Goal: Check status: Check status

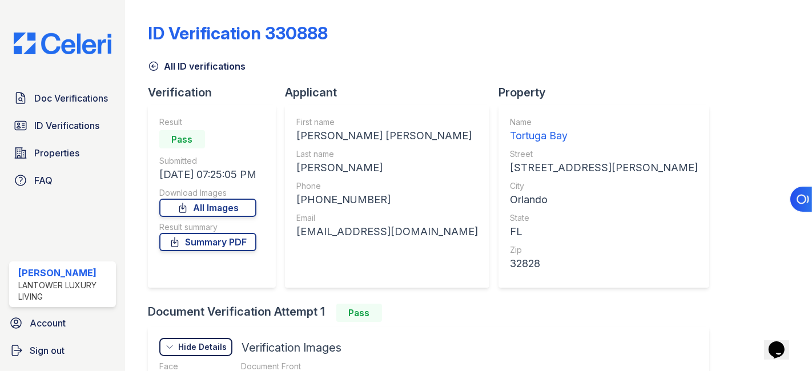
scroll to position [63, 0]
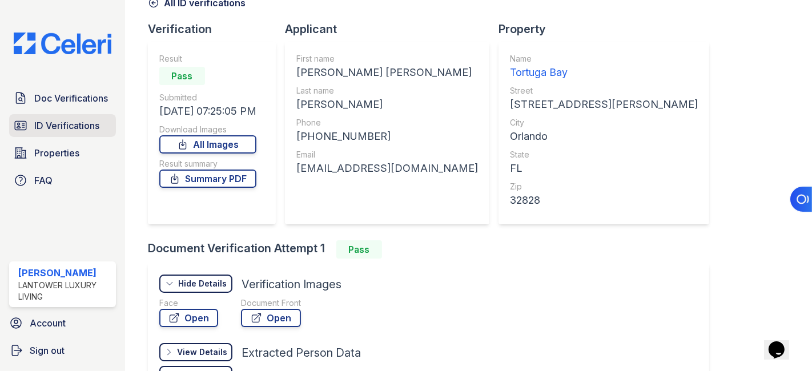
click at [57, 124] on span "ID Verifications" at bounding box center [66, 126] width 65 height 14
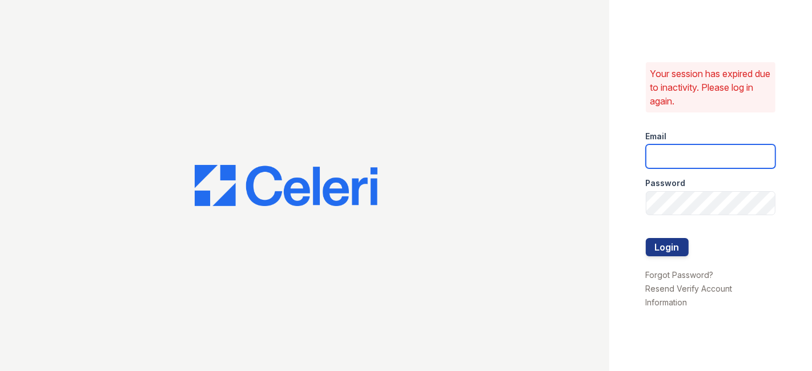
type input "cruiz@lantowerliving.com"
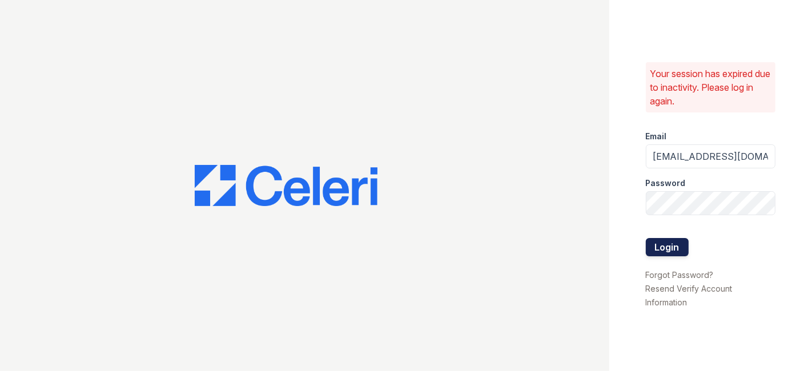
click at [653, 244] on button "Login" at bounding box center [667, 247] width 43 height 18
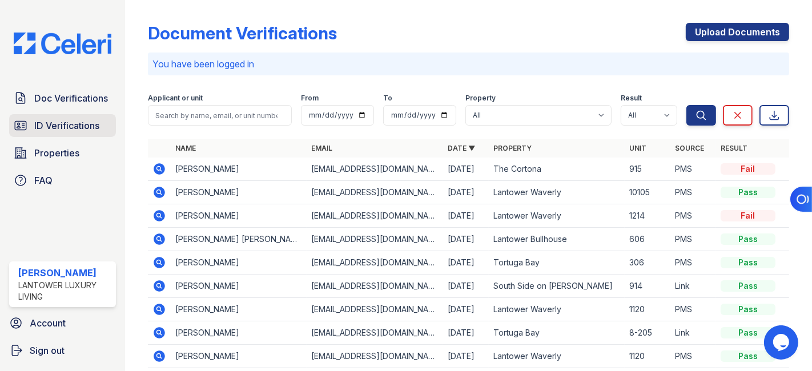
click at [67, 124] on span "ID Verifications" at bounding box center [66, 126] width 65 height 14
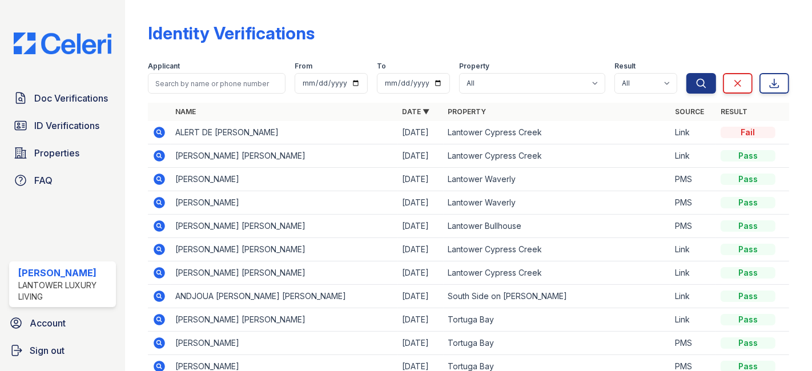
click at [159, 131] on icon at bounding box center [158, 131] width 3 height 3
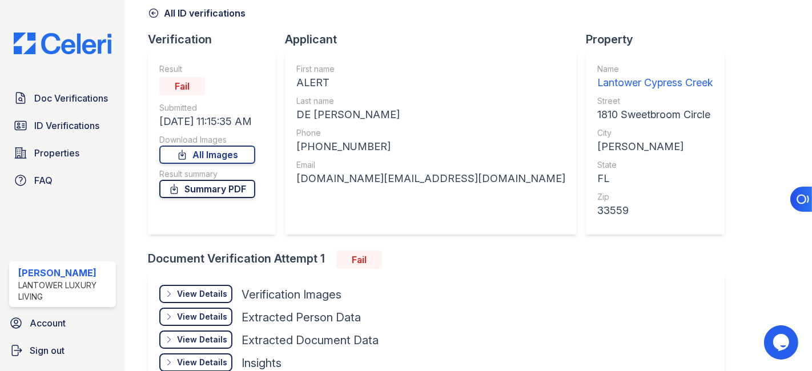
scroll to position [122, 0]
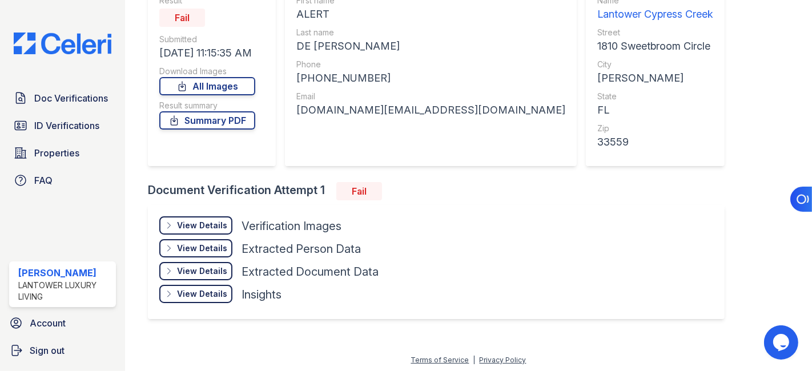
click at [203, 223] on div "View Details" at bounding box center [202, 225] width 50 height 11
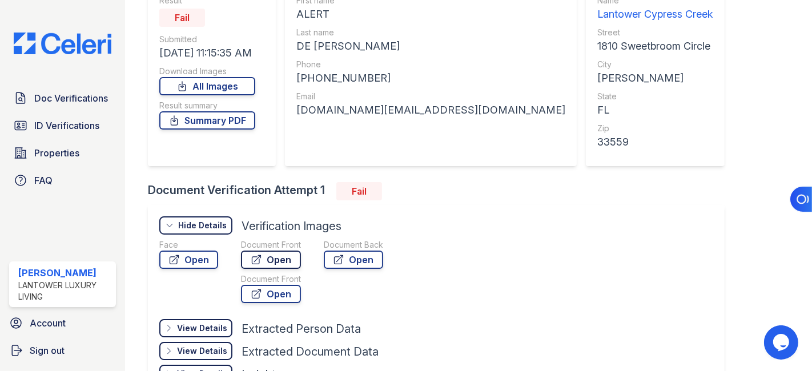
click at [270, 259] on link "Open" at bounding box center [271, 260] width 60 height 18
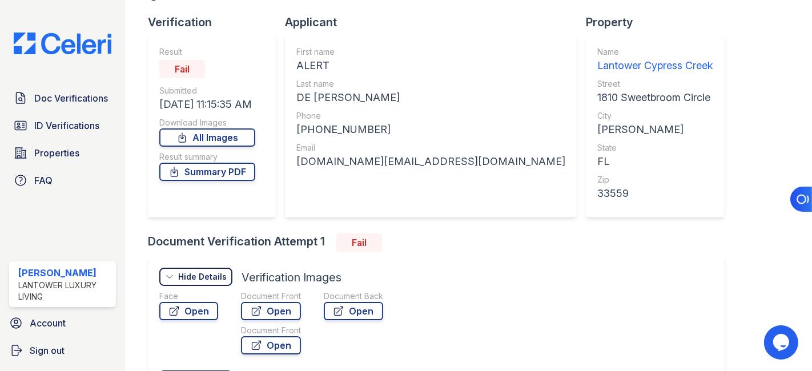
scroll to position [138, 0]
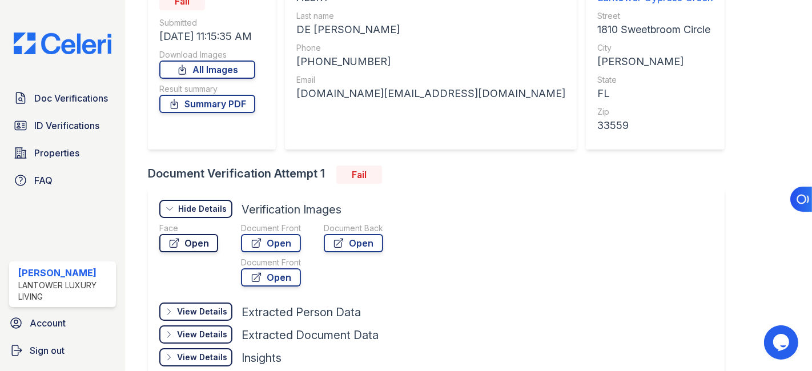
click at [191, 237] on link "Open" at bounding box center [188, 243] width 59 height 18
click at [63, 117] on link "ID Verifications" at bounding box center [62, 125] width 107 height 23
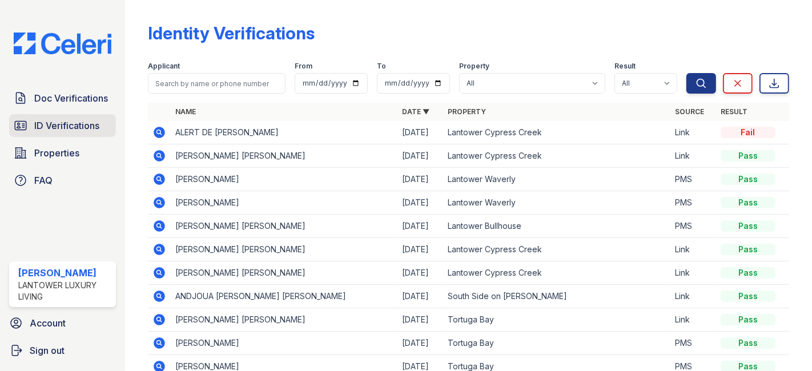
click at [54, 123] on span "ID Verifications" at bounding box center [66, 126] width 65 height 14
click at [69, 122] on span "ID Verifications" at bounding box center [66, 126] width 65 height 14
click at [66, 94] on span "Doc Verifications" at bounding box center [71, 98] width 74 height 14
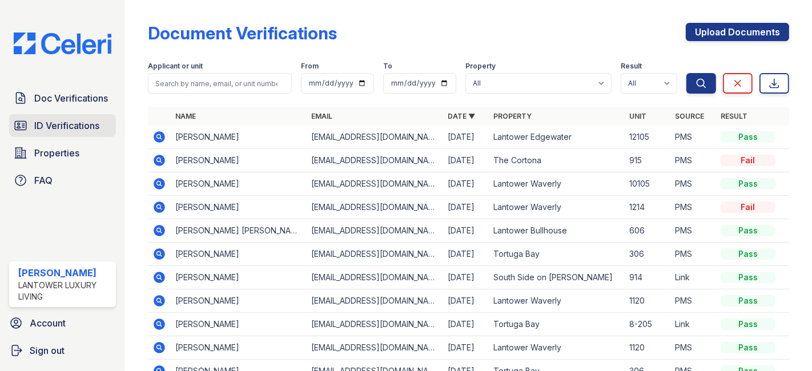
click at [72, 122] on span "ID Verifications" at bounding box center [66, 126] width 65 height 14
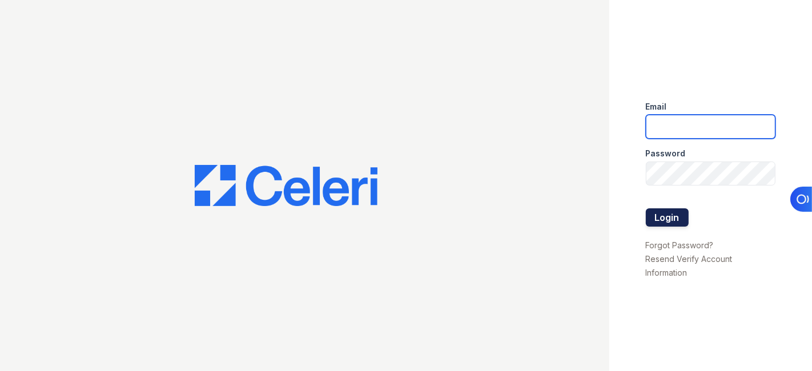
type input "[EMAIL_ADDRESS][DOMAIN_NAME]"
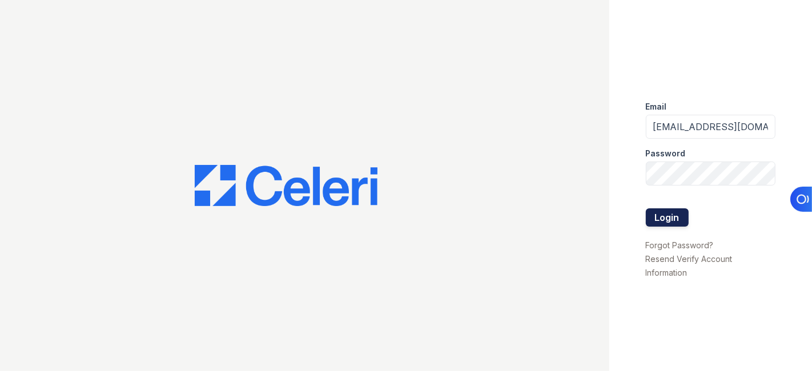
click at [665, 214] on button "Login" at bounding box center [667, 217] width 43 height 18
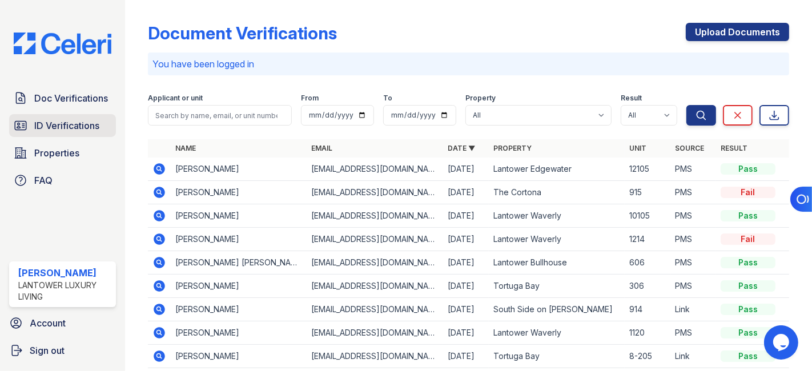
click at [58, 124] on span "ID Verifications" at bounding box center [66, 126] width 65 height 14
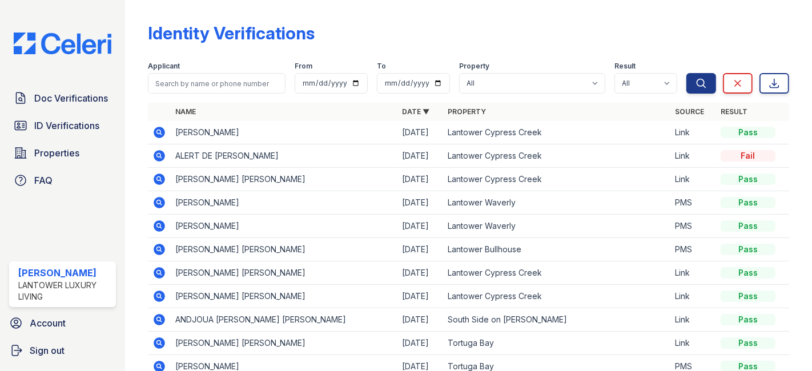
click at [157, 130] on icon at bounding box center [159, 133] width 14 height 14
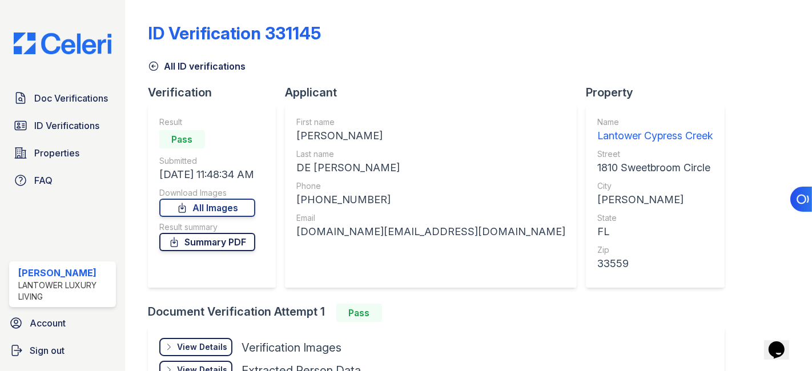
click at [231, 246] on link "Summary PDF" at bounding box center [207, 242] width 96 height 18
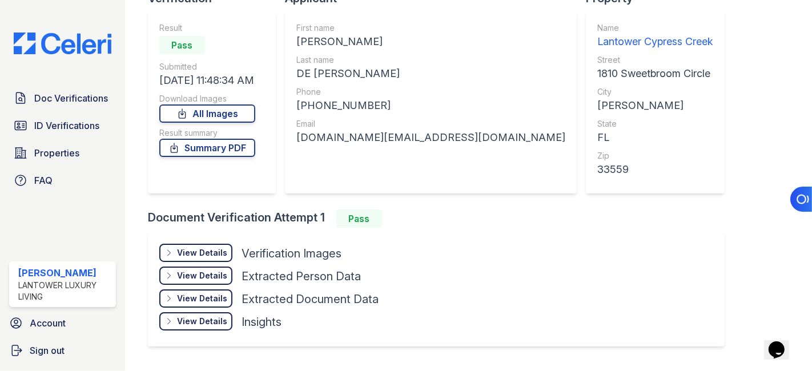
scroll to position [122, 0]
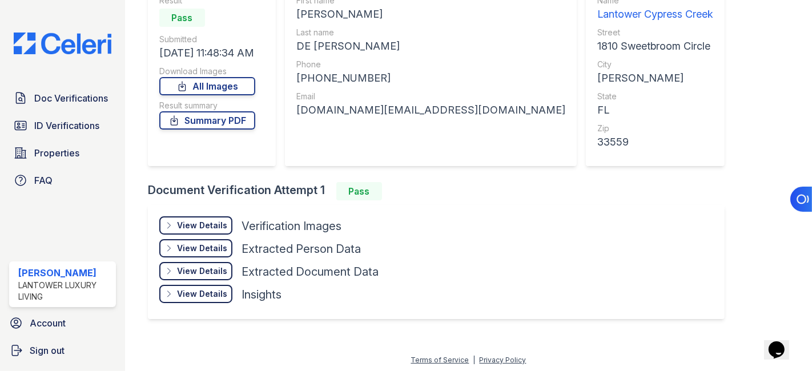
click at [188, 220] on div "View Details" at bounding box center [202, 225] width 50 height 11
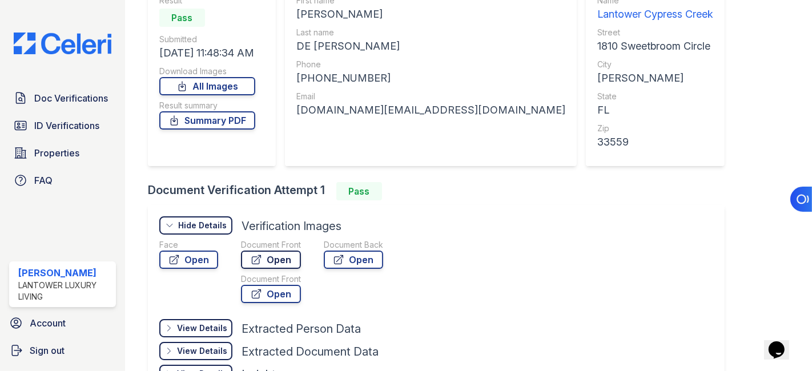
click at [275, 257] on link "Open" at bounding box center [271, 260] width 60 height 18
click at [52, 124] on span "ID Verifications" at bounding box center [66, 126] width 65 height 14
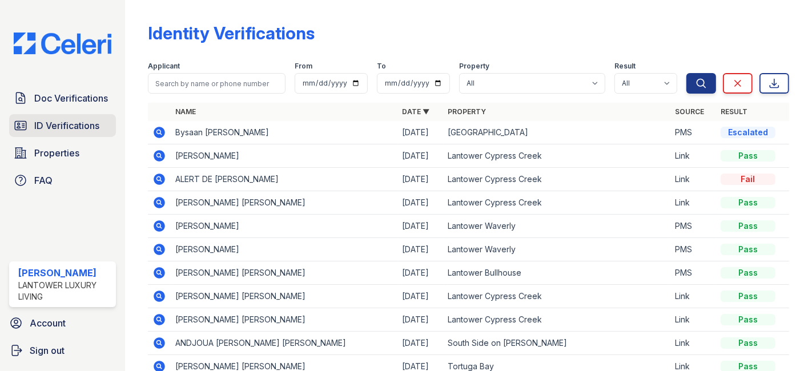
click at [65, 121] on span "ID Verifications" at bounding box center [66, 126] width 65 height 14
click at [58, 124] on span "ID Verifications" at bounding box center [66, 126] width 65 height 14
click at [158, 132] on icon at bounding box center [158, 131] width 3 height 3
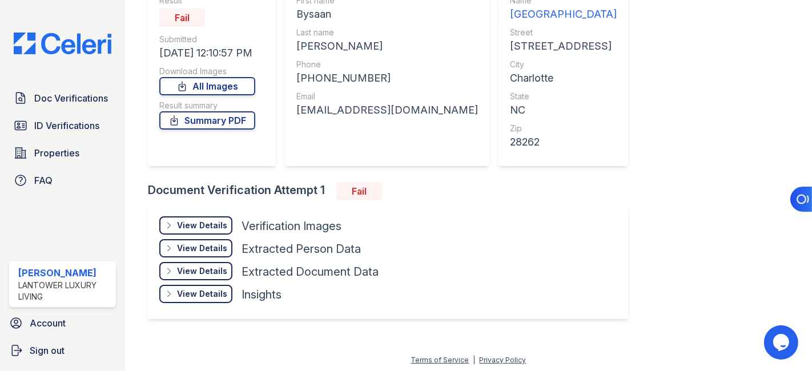
click at [206, 224] on div "View Details" at bounding box center [202, 225] width 50 height 11
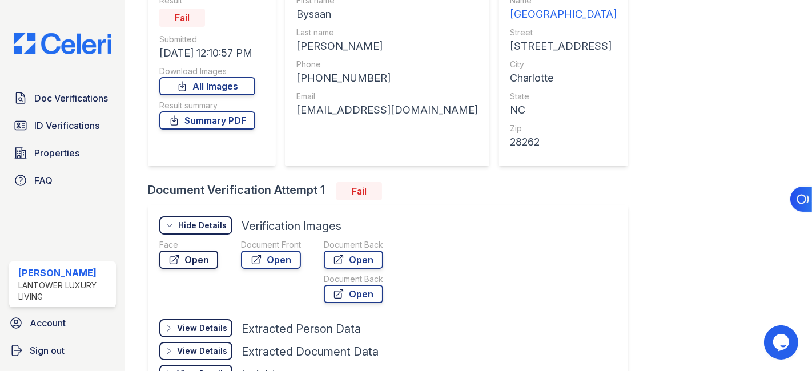
click at [199, 255] on link "Open" at bounding box center [188, 260] width 59 height 18
click at [280, 258] on link "Open" at bounding box center [271, 260] width 60 height 18
click at [189, 258] on link "Open" at bounding box center [188, 260] width 59 height 18
click at [271, 256] on link "Open" at bounding box center [271, 260] width 60 height 18
click at [55, 124] on span "ID Verifications" at bounding box center [66, 126] width 65 height 14
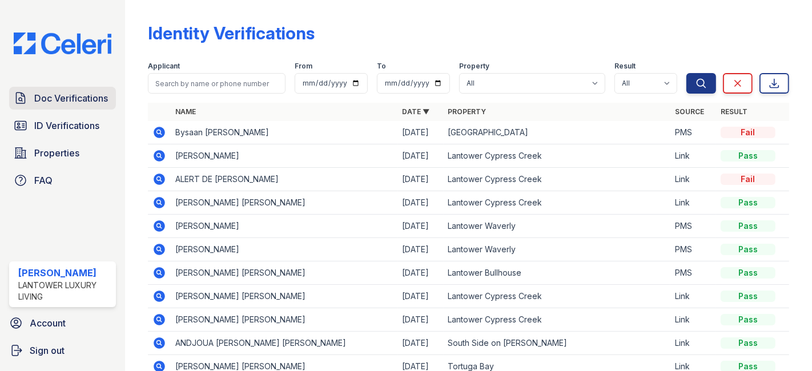
click at [67, 100] on span "Doc Verifications" at bounding box center [71, 98] width 74 height 14
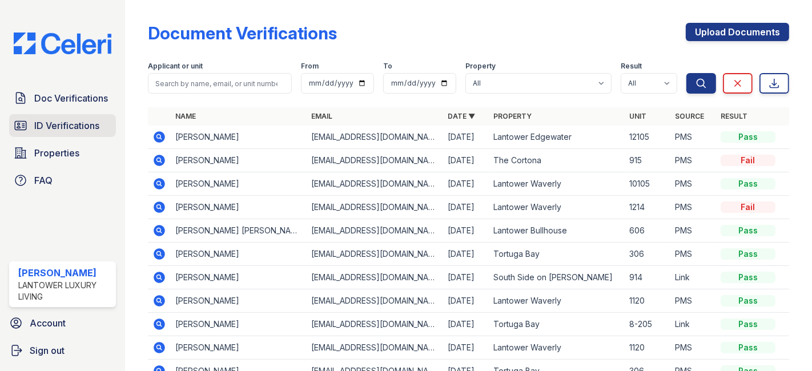
click at [61, 124] on span "ID Verifications" at bounding box center [66, 126] width 65 height 14
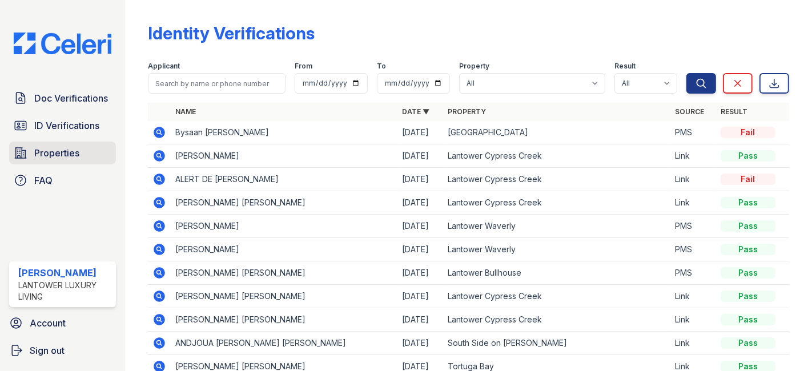
click at [54, 154] on span "Properties" at bounding box center [56, 153] width 45 height 14
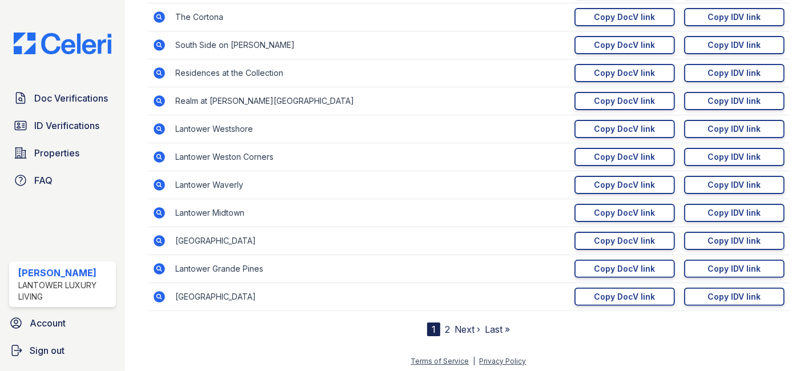
scroll to position [202, 0]
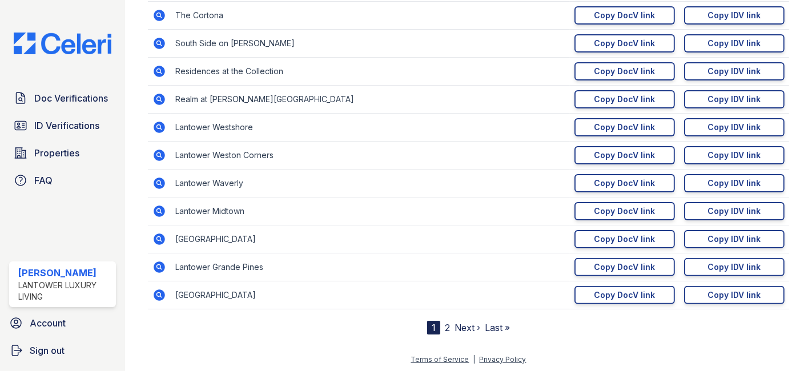
click at [445, 325] on link "2" at bounding box center [447, 327] width 5 height 11
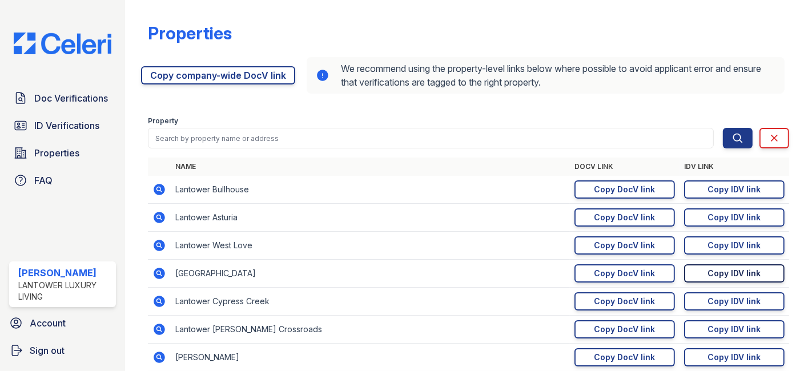
click at [708, 275] on div "Copy IDV link" at bounding box center [734, 273] width 53 height 11
click at [35, 128] on span "ID Verifications" at bounding box center [66, 126] width 65 height 14
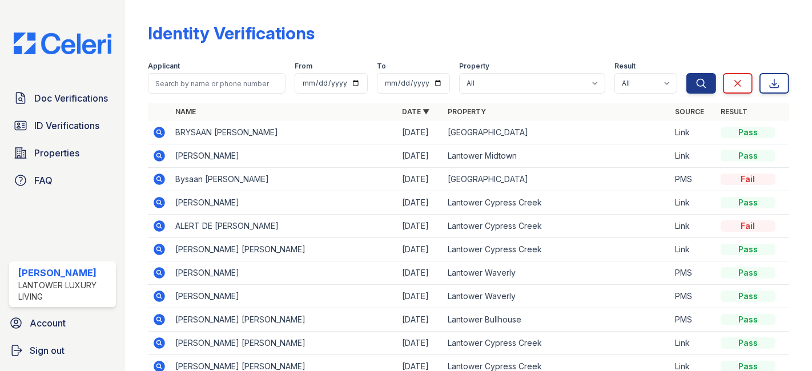
click at [161, 128] on icon at bounding box center [159, 132] width 11 height 11
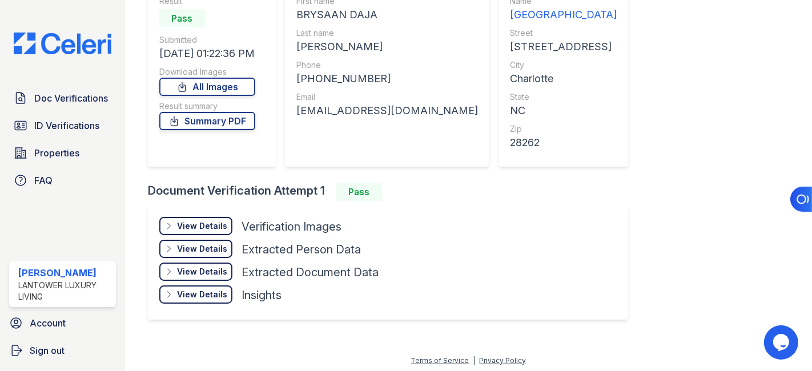
scroll to position [122, 0]
click at [204, 227] on div "View Details" at bounding box center [202, 225] width 50 height 11
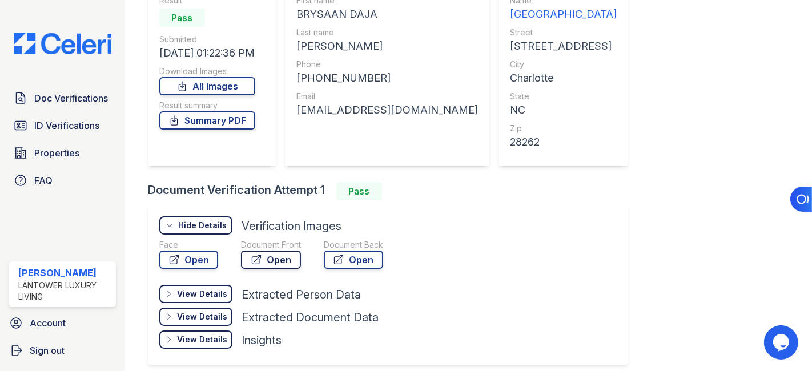
click at [271, 254] on link "Open" at bounding box center [271, 260] width 60 height 18
click at [210, 118] on link "Summary PDF" at bounding box center [207, 120] width 96 height 18
click at [53, 95] on span "Doc Verifications" at bounding box center [71, 98] width 74 height 14
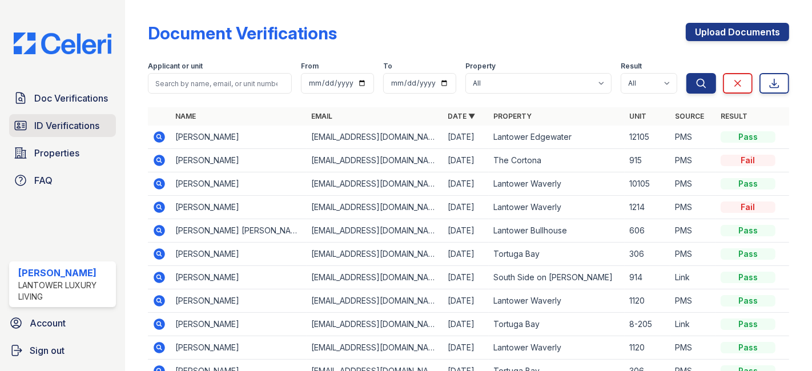
click at [71, 122] on span "ID Verifications" at bounding box center [66, 126] width 65 height 14
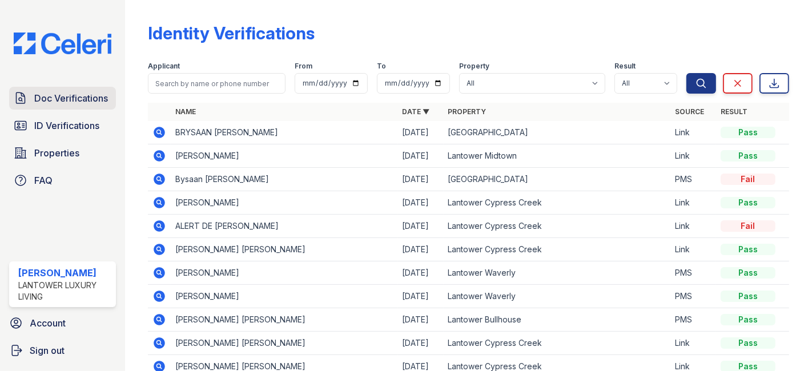
click at [58, 98] on span "Doc Verifications" at bounding box center [71, 98] width 74 height 14
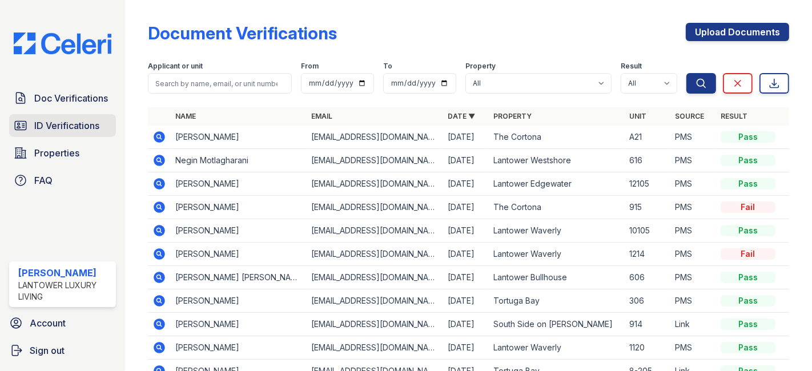
click at [71, 124] on span "ID Verifications" at bounding box center [66, 126] width 65 height 14
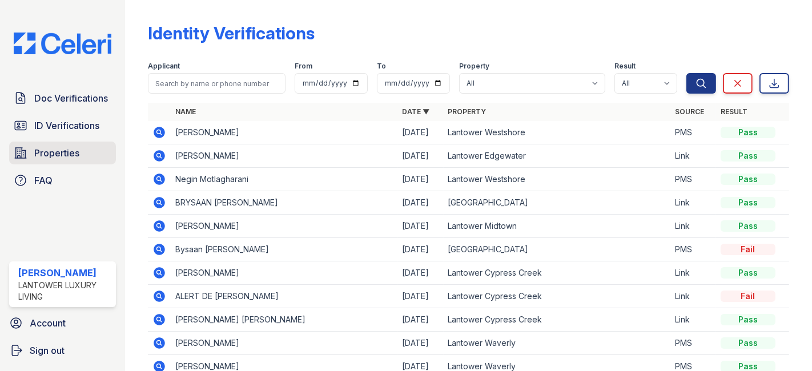
click at [73, 154] on span "Properties" at bounding box center [56, 153] width 45 height 14
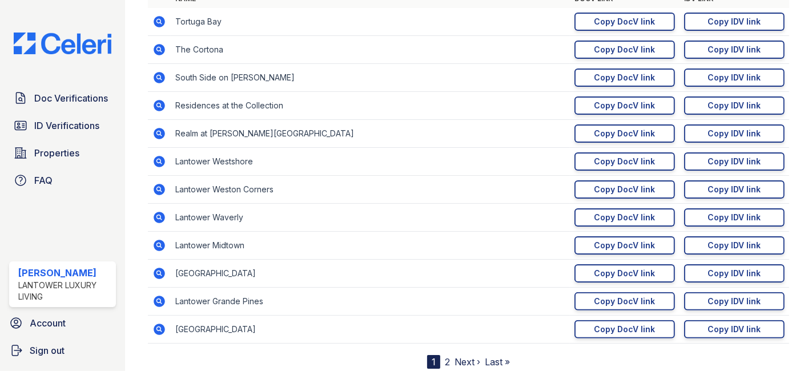
scroll to position [190, 0]
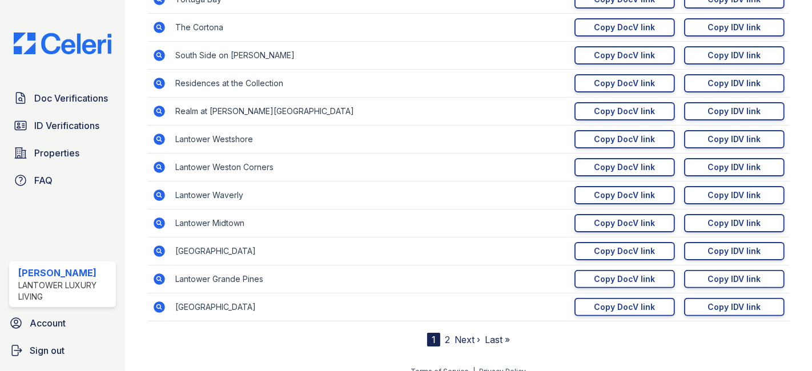
click at [445, 336] on link "2" at bounding box center [447, 339] width 5 height 11
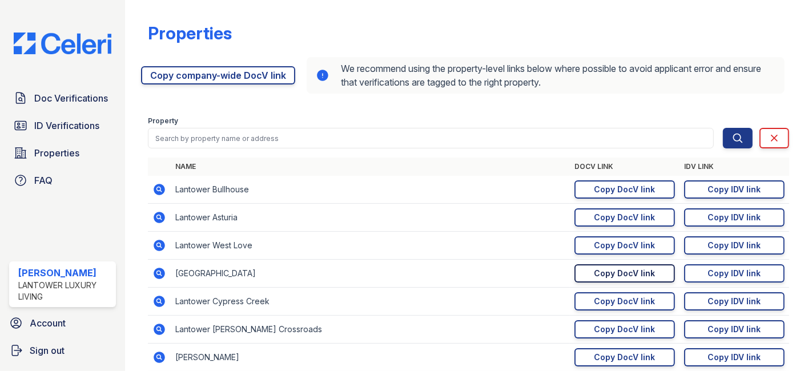
click at [598, 270] on div "Copy DocV link" at bounding box center [624, 273] width 61 height 11
click at [708, 272] on div "Copy IDV link" at bounding box center [734, 273] width 53 height 11
click at [60, 98] on span "Doc Verifications" at bounding box center [71, 98] width 74 height 14
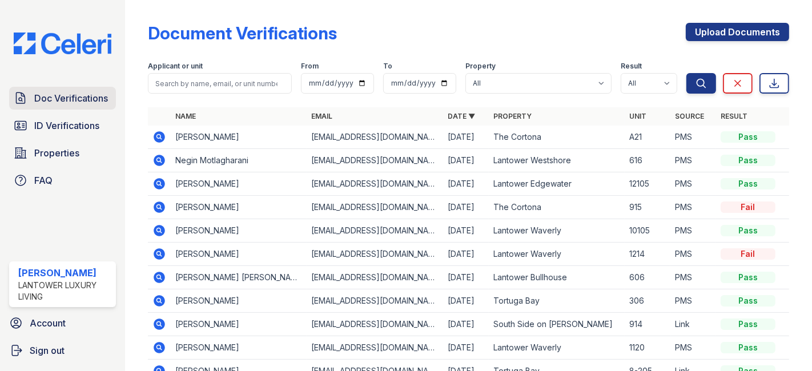
click at [52, 101] on span "Doc Verifications" at bounding box center [71, 98] width 74 height 14
click at [55, 122] on span "ID Verifications" at bounding box center [66, 126] width 65 height 14
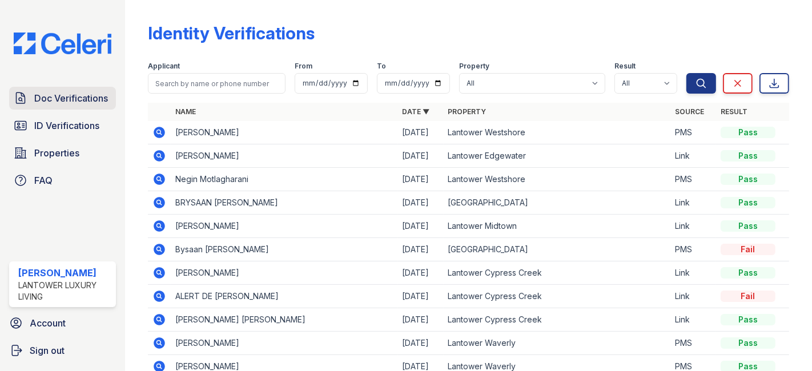
click at [57, 90] on link "Doc Verifications" at bounding box center [62, 98] width 107 height 23
